Goal: Find specific page/section: Find specific page/section

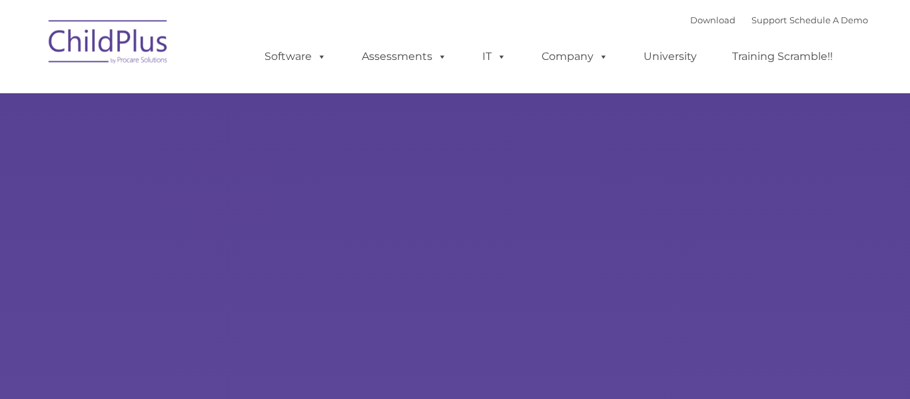
select select "MEDIUM"
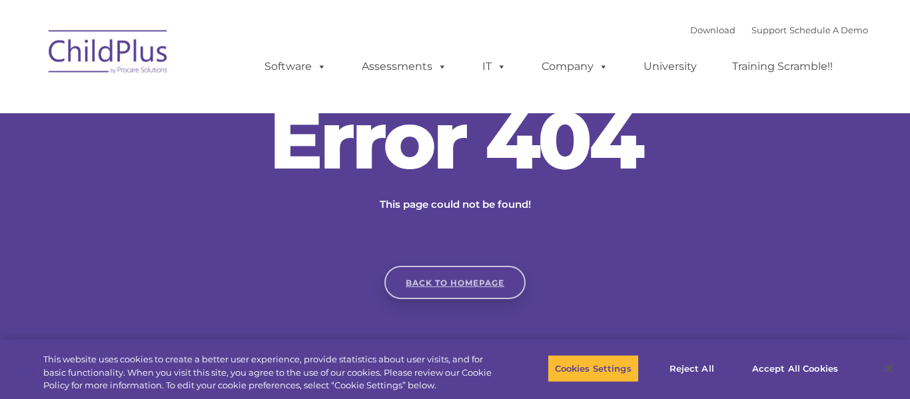
click at [449, 274] on link "Back to homepage" at bounding box center [454, 282] width 141 height 33
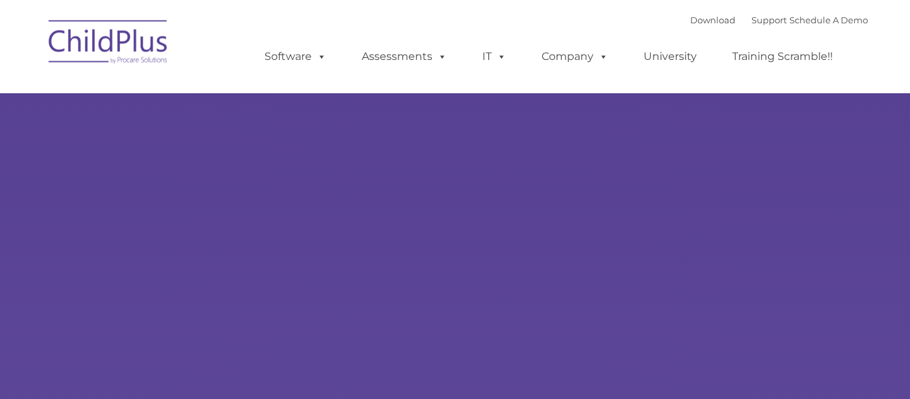
type input ""
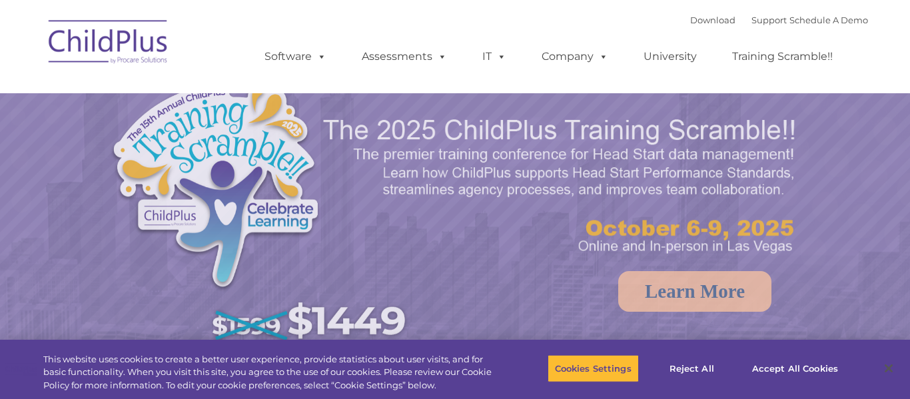
select select "MEDIUM"
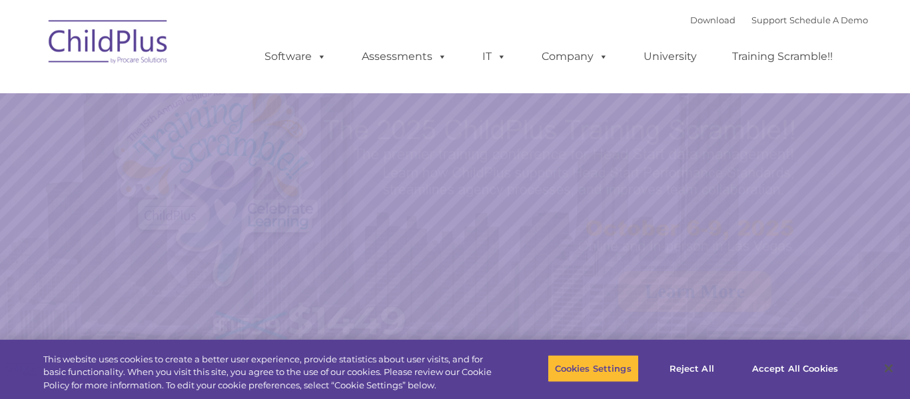
select select "MEDIUM"
